Goal: Information Seeking & Learning: Learn about a topic

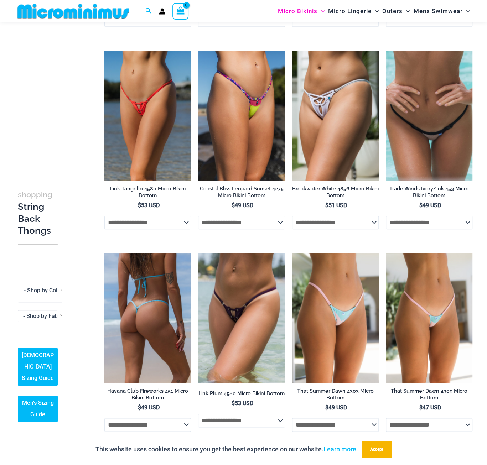
scroll to position [350, 0]
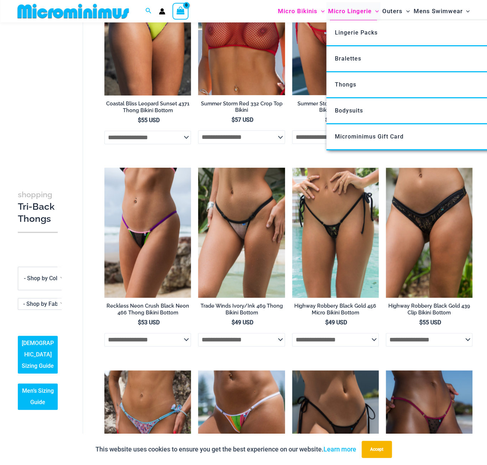
scroll to position [315, 0]
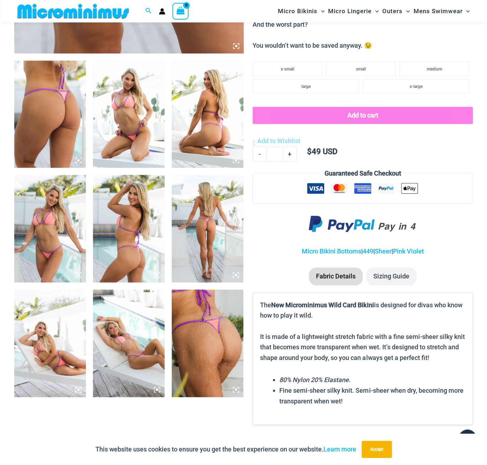
scroll to position [350, 0]
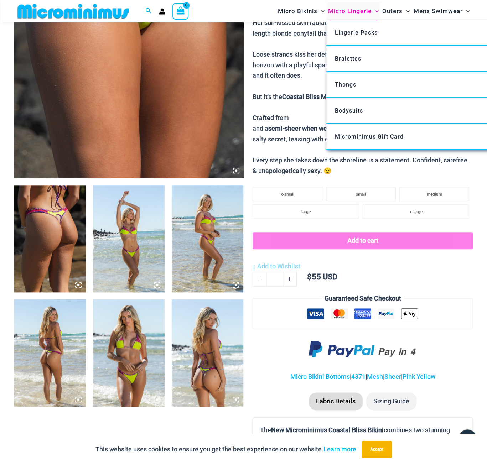
scroll to position [231, 0]
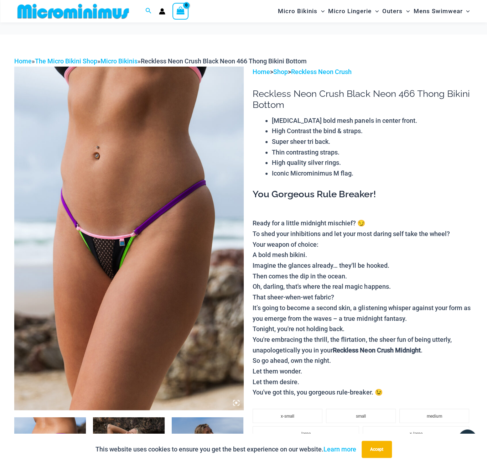
scroll to position [226, 0]
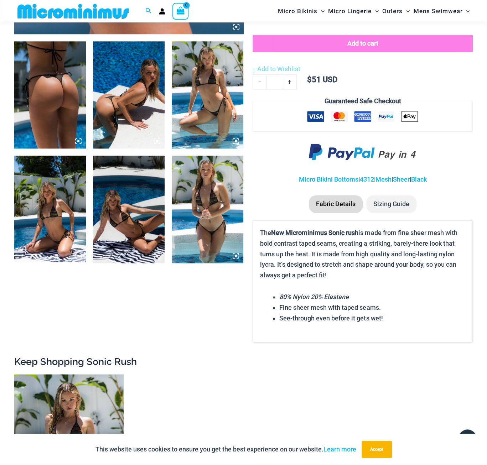
scroll to position [231, 0]
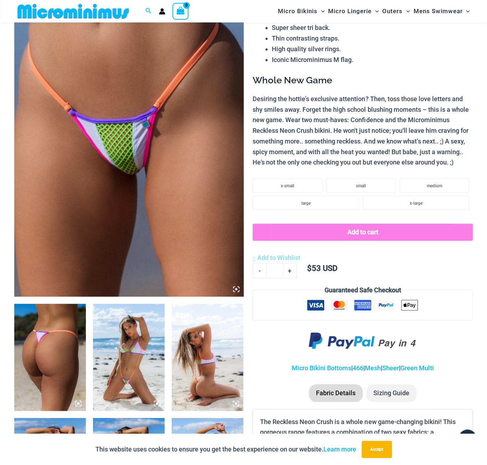
scroll to position [231, 0]
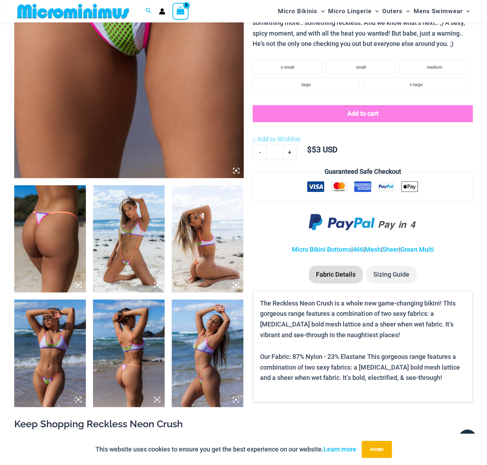
click at [144, 363] on img at bounding box center [129, 353] width 72 height 108
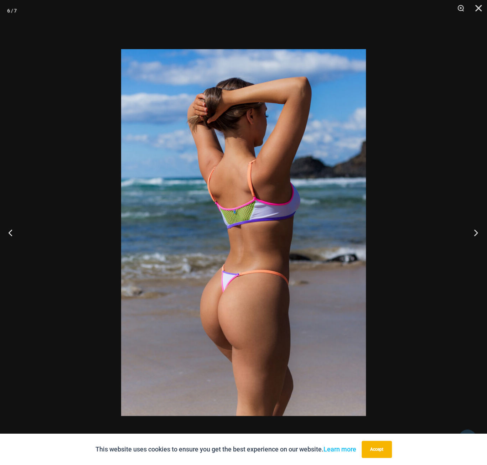
click at [476, 234] on button "Next" at bounding box center [473, 233] width 27 height 36
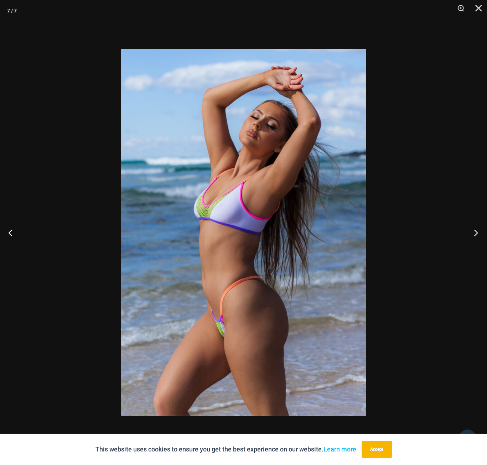
click at [476, 234] on button "Next" at bounding box center [473, 233] width 27 height 36
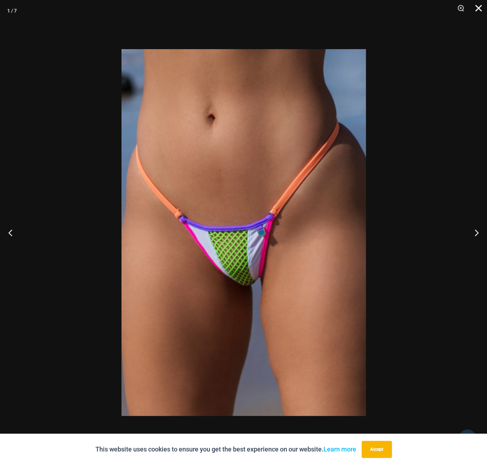
click at [477, 11] on button "Close" at bounding box center [476, 10] width 18 height 21
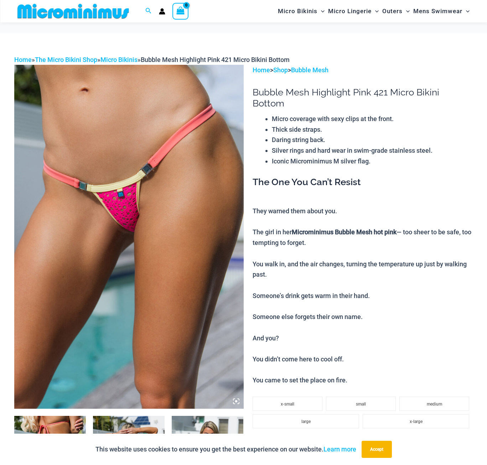
scroll to position [112, 0]
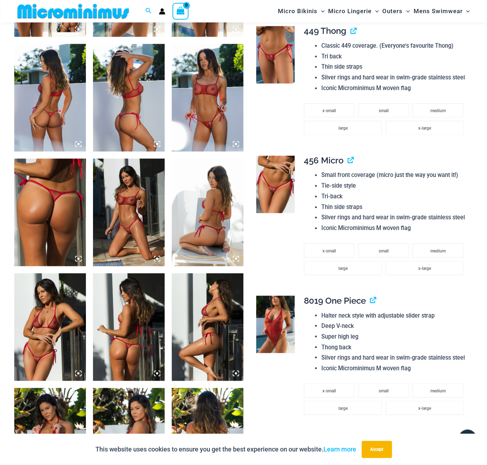
scroll to position [587, 0]
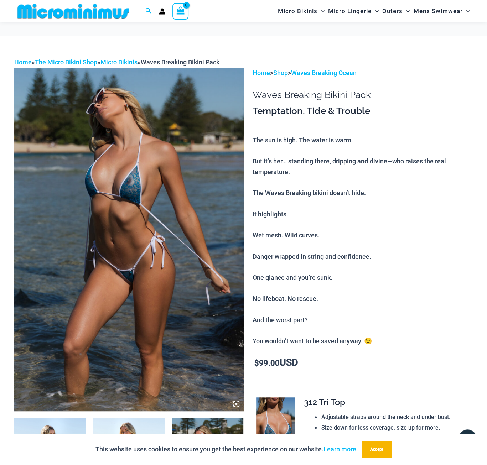
scroll to position [231, 0]
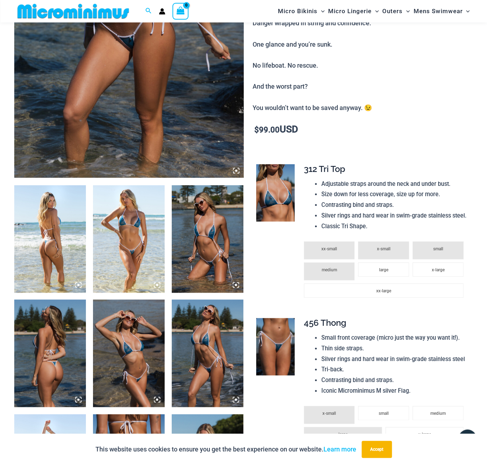
click at [206, 253] on img at bounding box center [208, 239] width 72 height 108
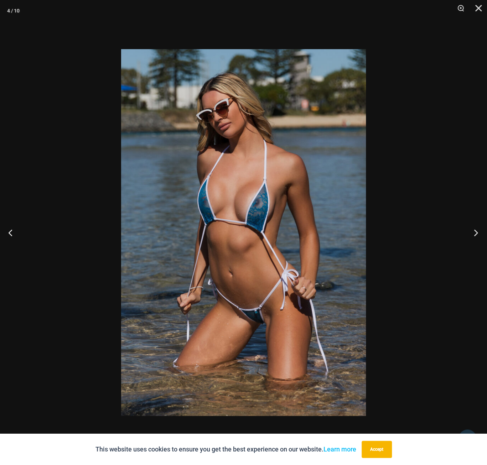
click at [476, 232] on button "Next" at bounding box center [473, 233] width 27 height 36
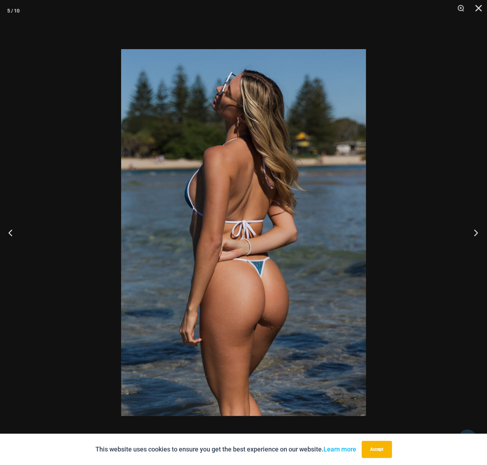
click at [476, 232] on button "Next" at bounding box center [473, 233] width 27 height 36
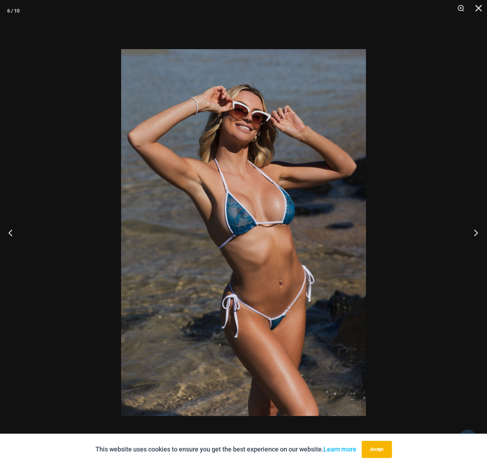
click at [476, 232] on button "Next" at bounding box center [473, 233] width 27 height 36
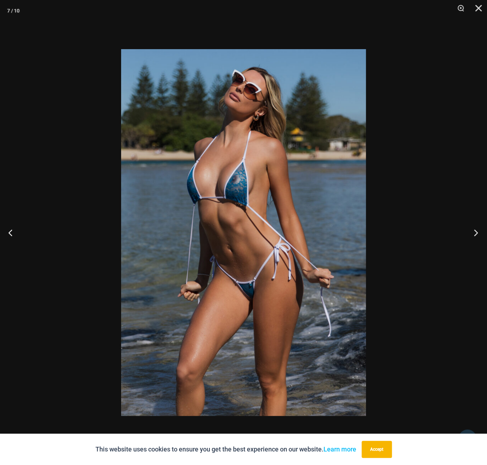
click at [476, 232] on button "Next" at bounding box center [473, 233] width 27 height 36
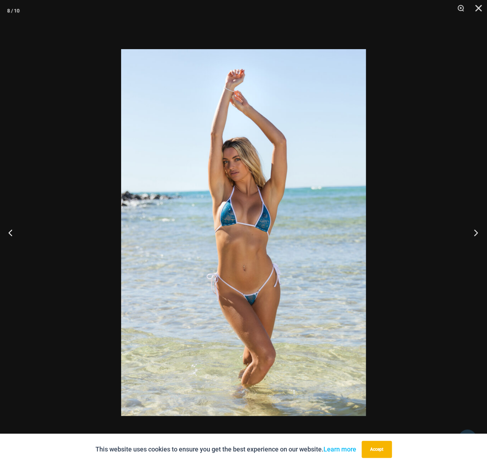
click at [476, 232] on button "Next" at bounding box center [473, 233] width 27 height 36
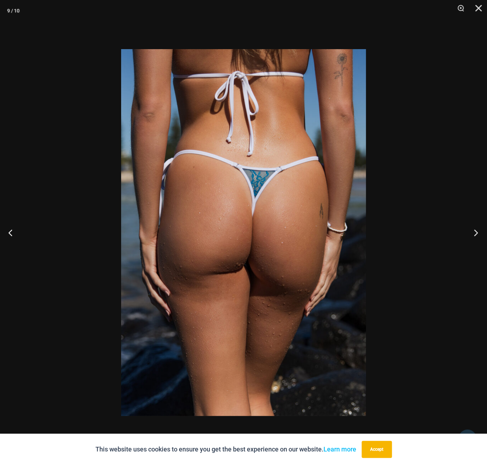
click at [476, 232] on button "Next" at bounding box center [473, 233] width 27 height 36
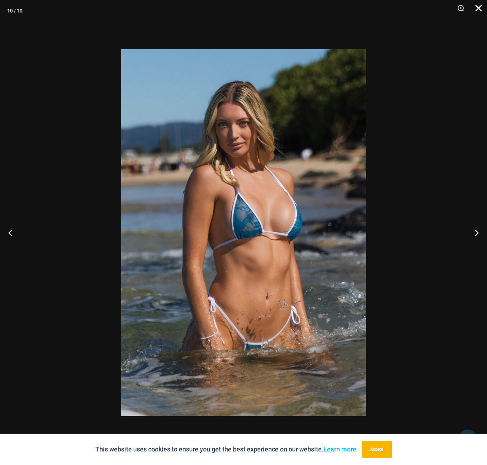
click at [476, 10] on button "Close" at bounding box center [476, 10] width 18 height 21
